Goal: Book appointment/travel/reservation

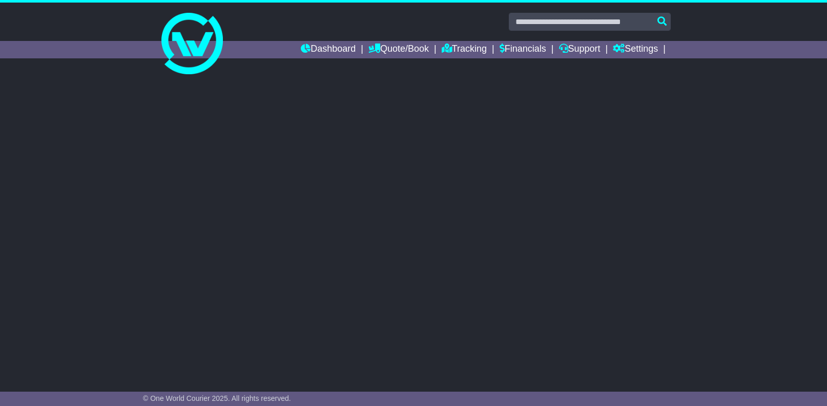
select select "**"
